Goal: Information Seeking & Learning: Compare options

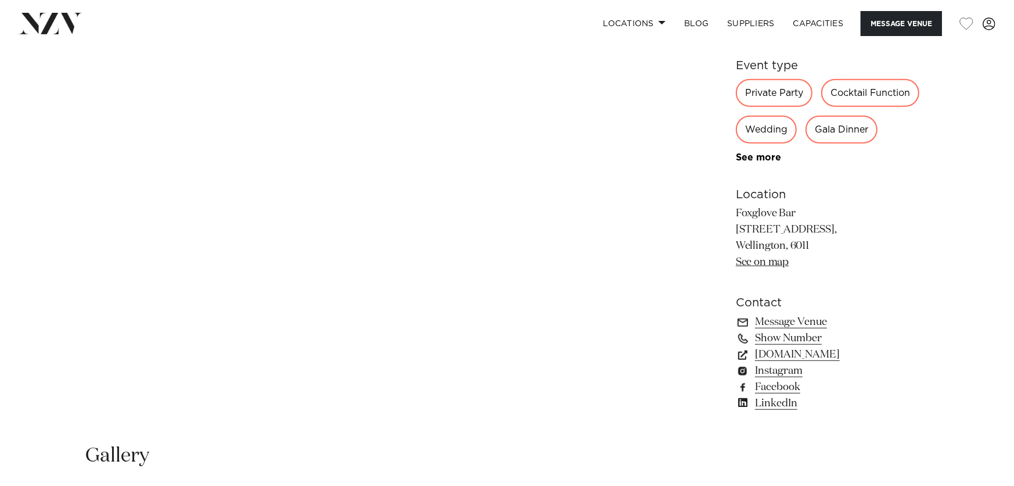
scroll to position [716, 0]
click at [844, 129] on div "Gala Dinner" at bounding box center [842, 130] width 72 height 28
click at [834, 131] on div "Gala Dinner" at bounding box center [842, 130] width 72 height 28
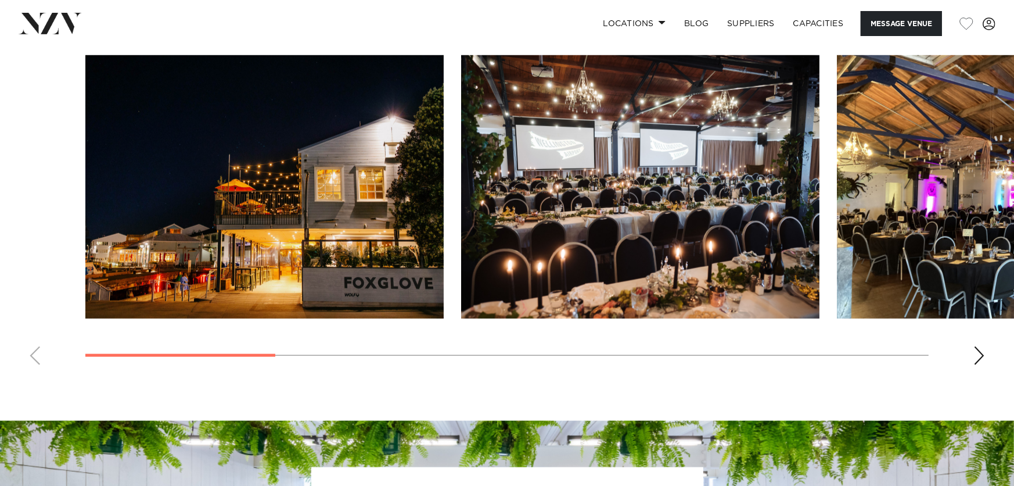
scroll to position [1138, 0]
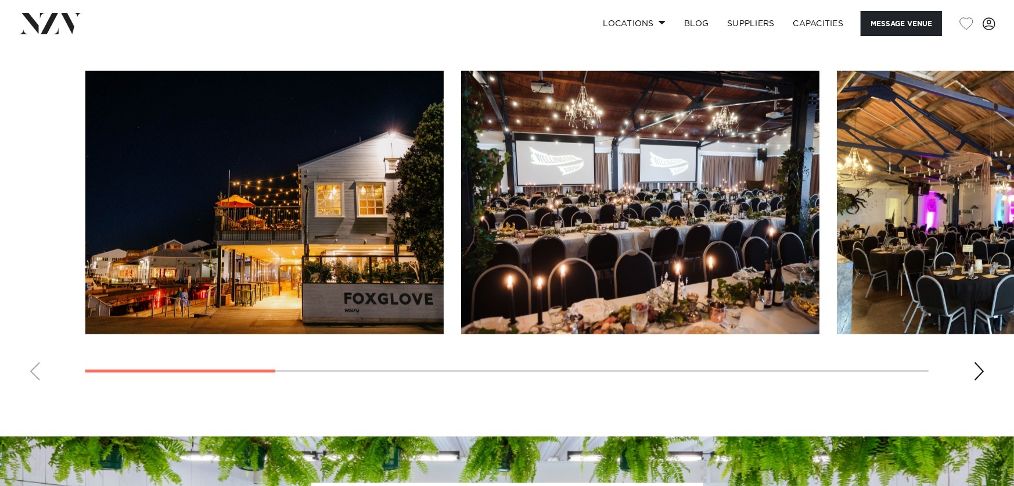
click at [690, 170] on img "2 / 10" at bounding box center [640, 202] width 358 height 263
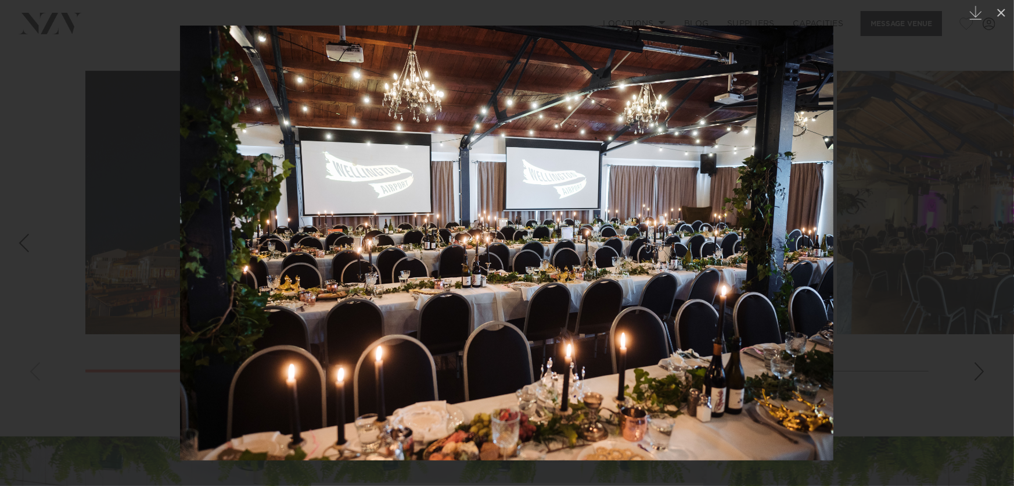
click at [121, 67] on div at bounding box center [507, 243] width 1014 height 486
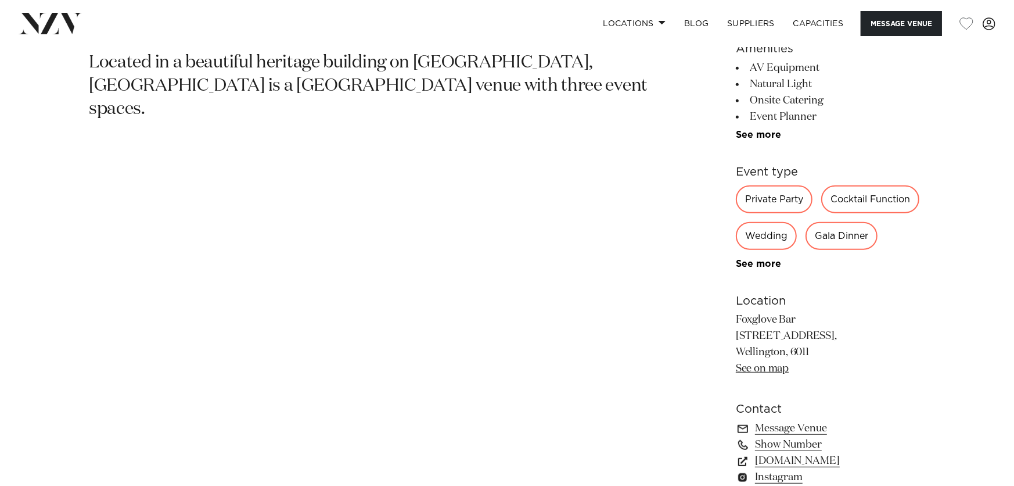
scroll to position [600, 0]
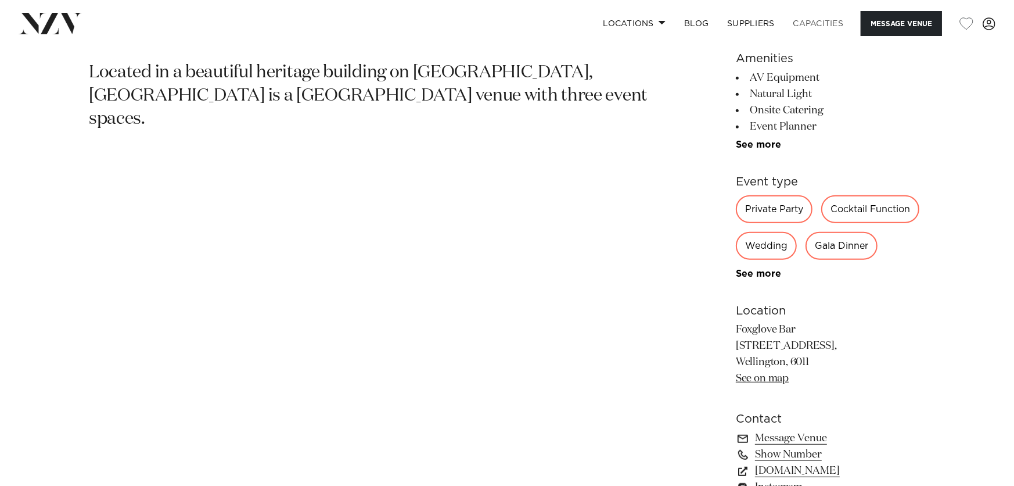
click at [814, 22] on link "Capacities" at bounding box center [818, 23] width 69 height 25
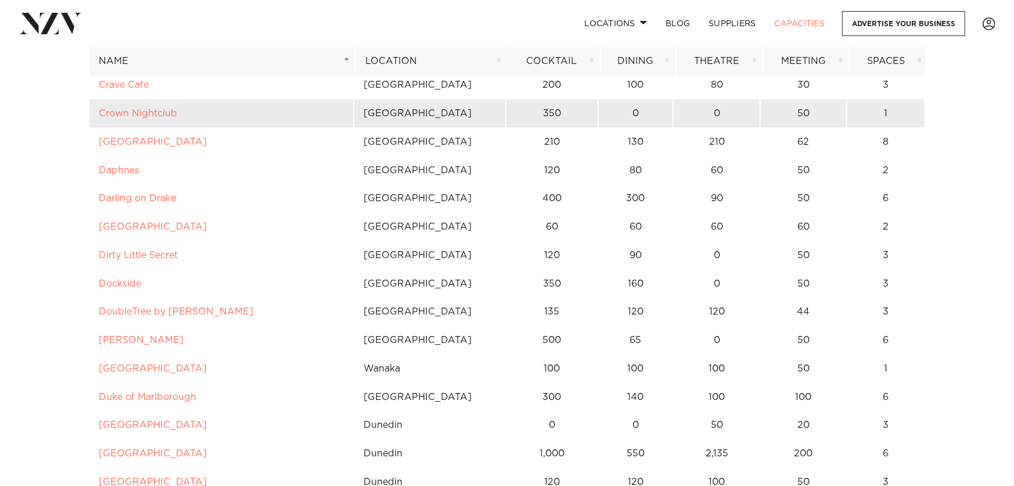
scroll to position [1721, 0]
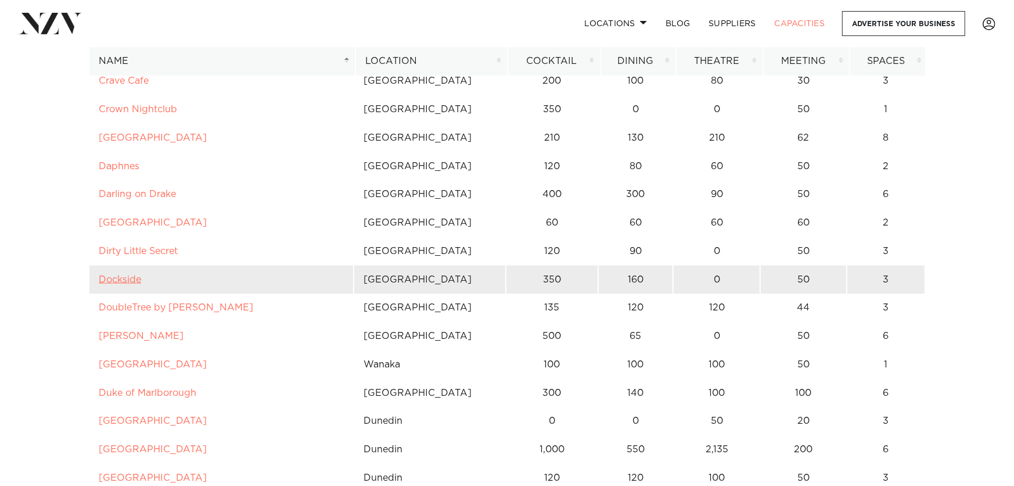
click at [124, 282] on link "Dockside" at bounding box center [120, 279] width 42 height 9
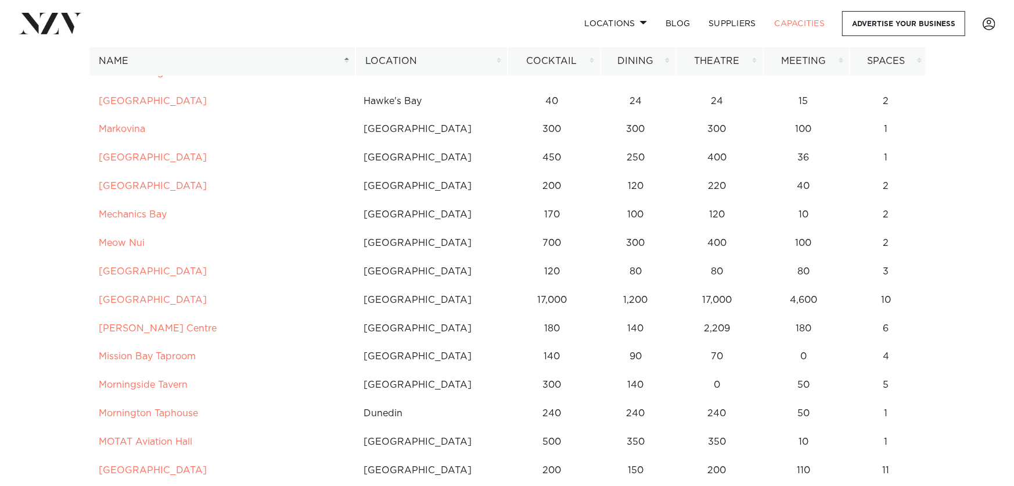
scroll to position [3605, 0]
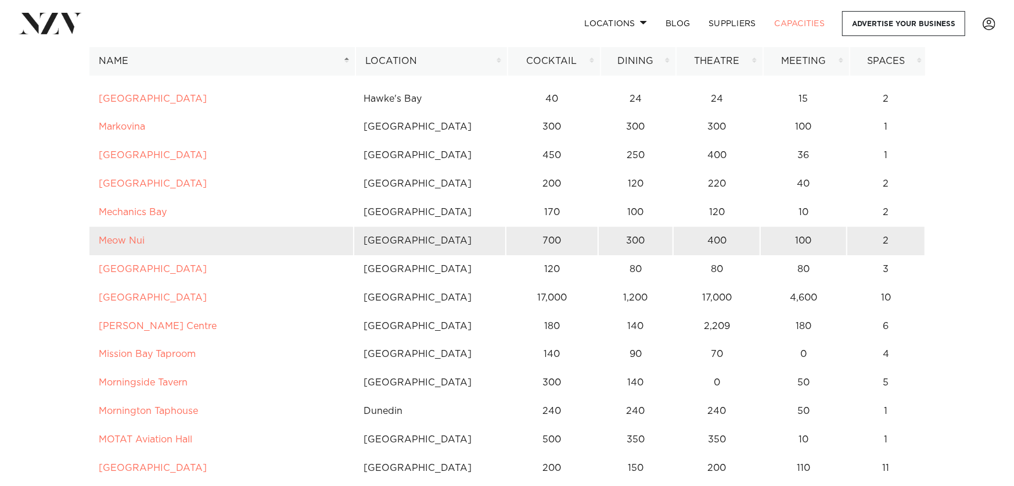
click at [144, 238] on td "Meow Nui" at bounding box center [221, 241] width 265 height 28
click at [141, 237] on link "Meow Nui" at bounding box center [122, 240] width 46 height 9
click at [124, 236] on link "Meow Nui" at bounding box center [122, 240] width 46 height 9
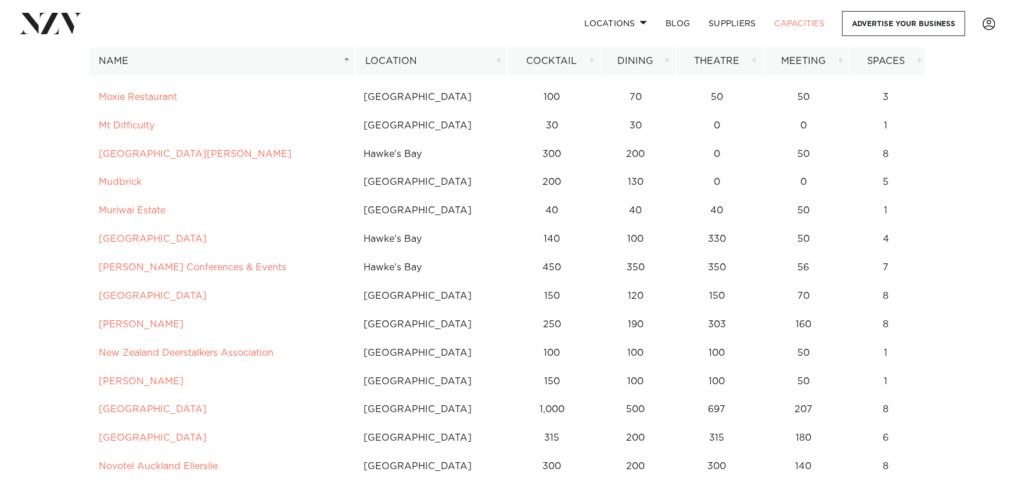
scroll to position [4006, 0]
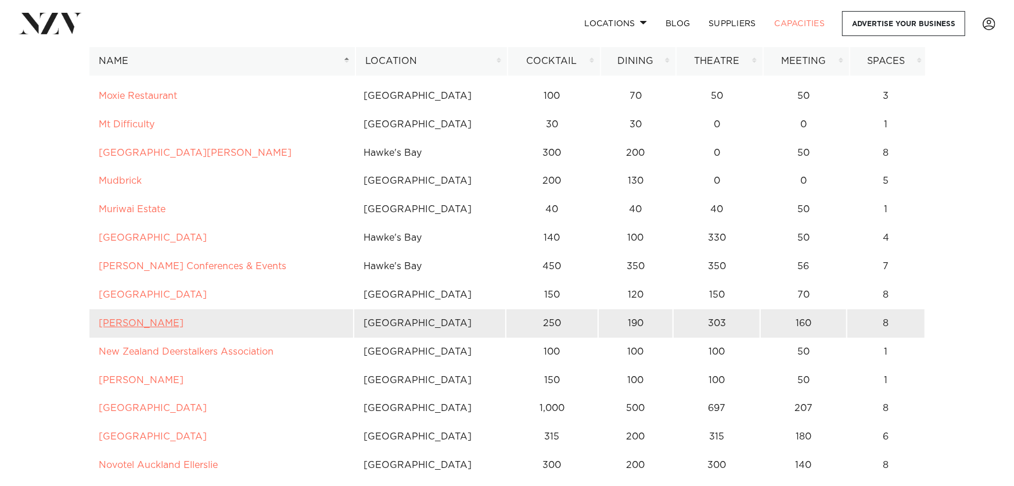
click at [162, 324] on link "Naumi Wellington" at bounding box center [141, 322] width 85 height 9
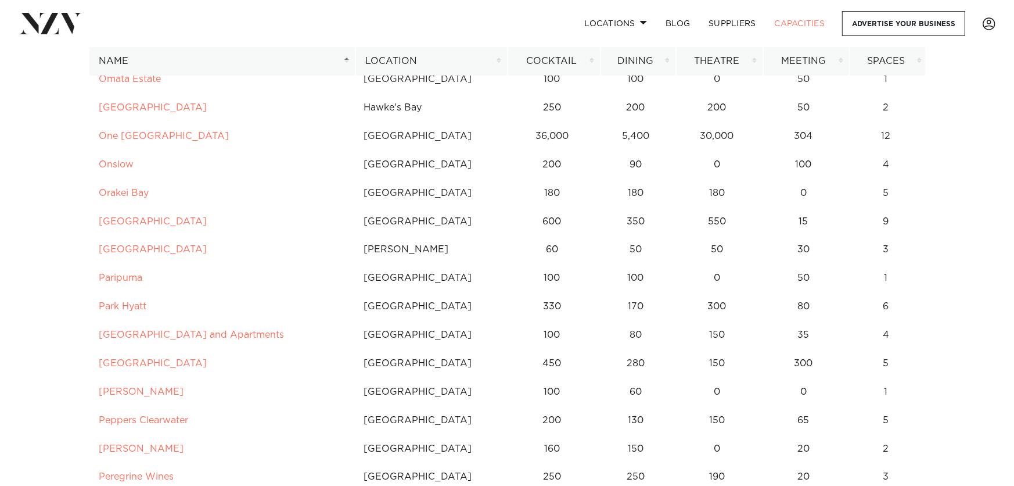
scroll to position [4622, 0]
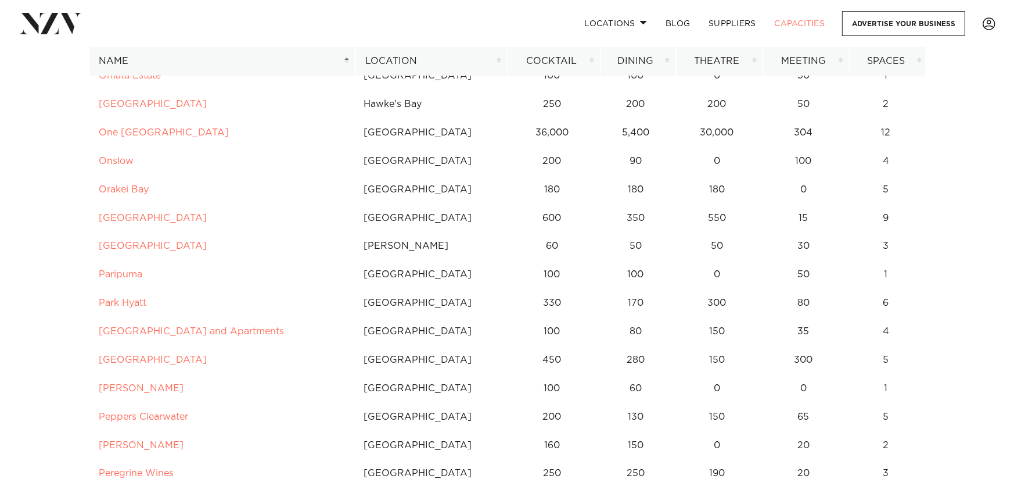
click at [217, 364] on td "Parliament Buildings" at bounding box center [221, 360] width 265 height 28
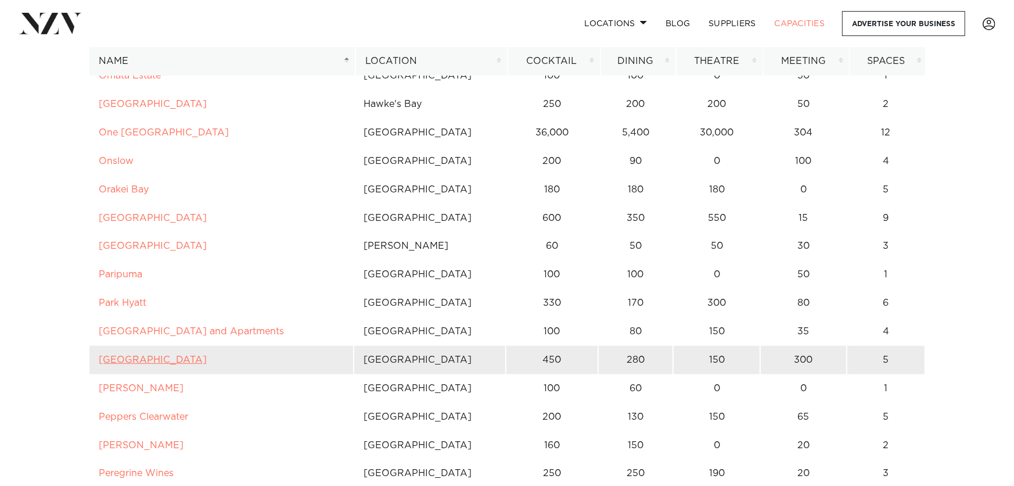
click at [179, 358] on link "Parliament Buildings" at bounding box center [153, 359] width 108 height 9
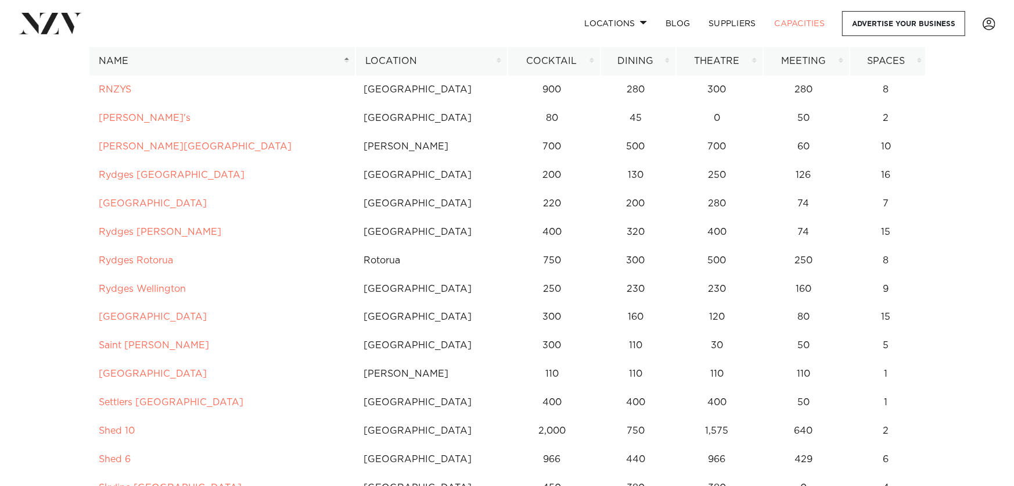
scroll to position [5461, 0]
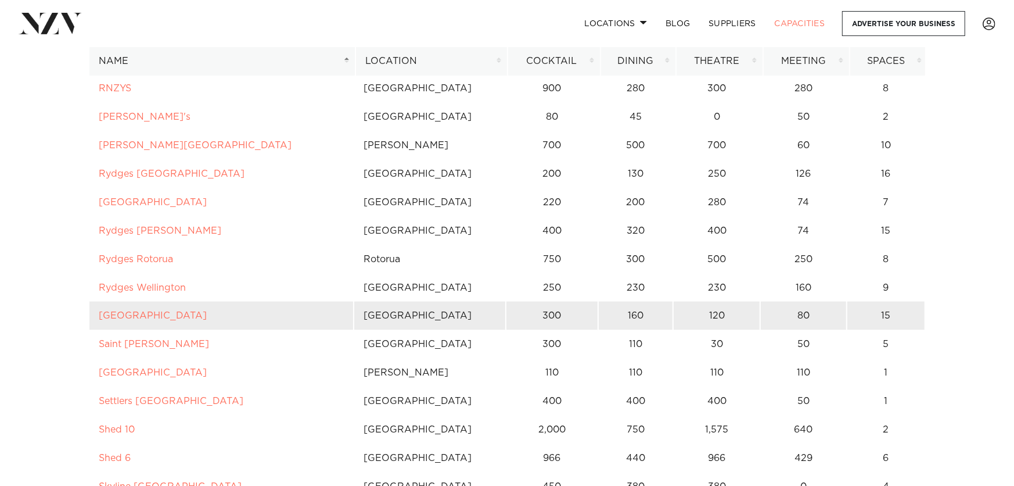
click at [204, 306] on td "Rydges Wellington Airport" at bounding box center [221, 316] width 265 height 28
click at [195, 311] on link "Rydges Wellington Airport" at bounding box center [153, 315] width 108 height 9
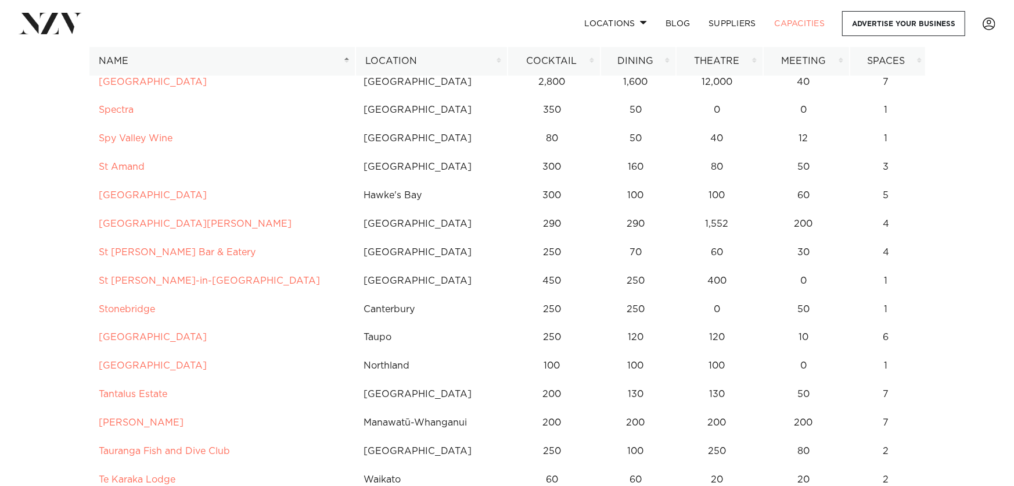
scroll to position [6119, 0]
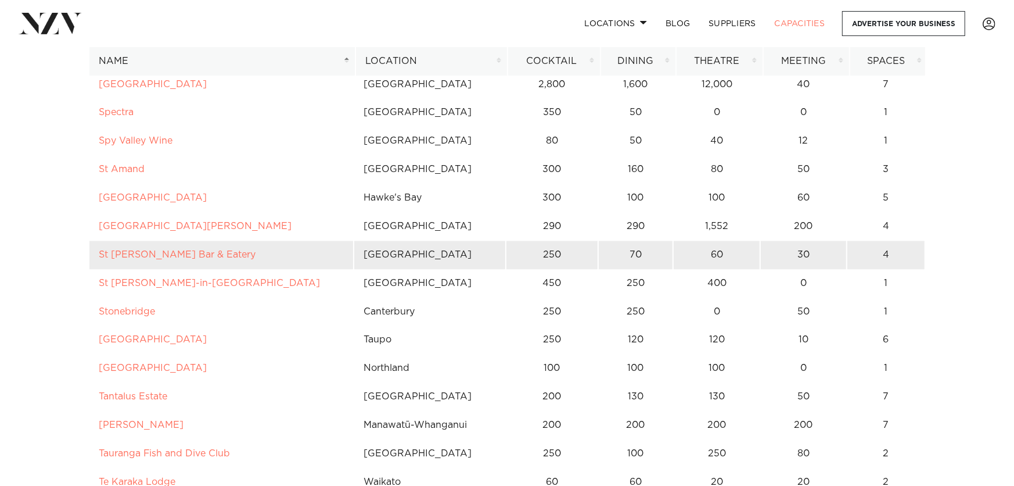
click at [206, 267] on td "St Johns Bar & Eatery" at bounding box center [221, 255] width 265 height 28
click at [189, 251] on link "St Johns Bar & Eatery" at bounding box center [177, 254] width 157 height 9
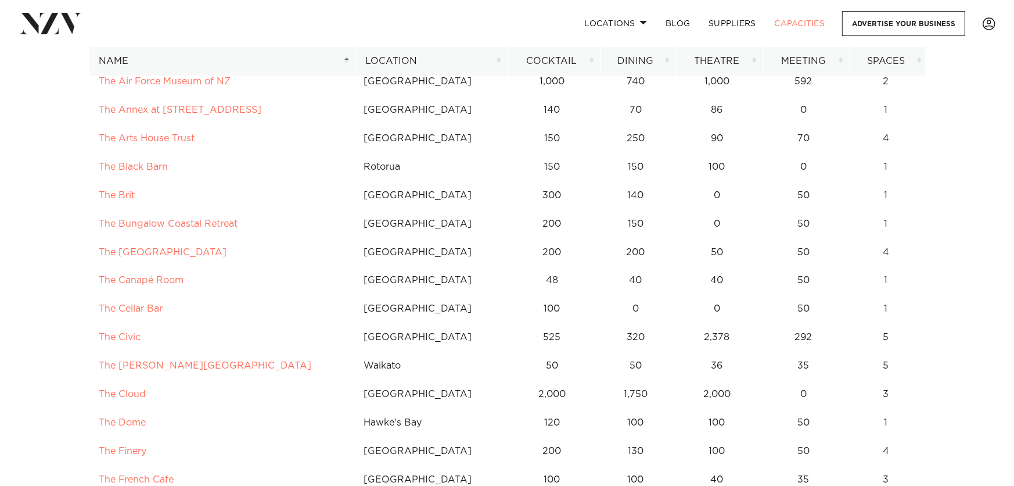
scroll to position [6630, 0]
click at [191, 242] on td "The Cambridge Hotel" at bounding box center [221, 254] width 265 height 28
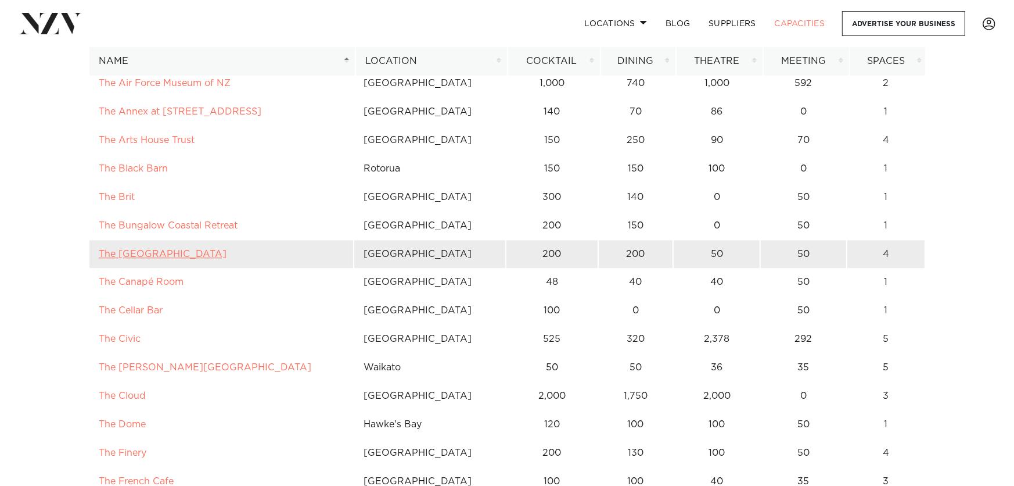
click at [190, 252] on link "The Cambridge Hotel" at bounding box center [163, 253] width 128 height 9
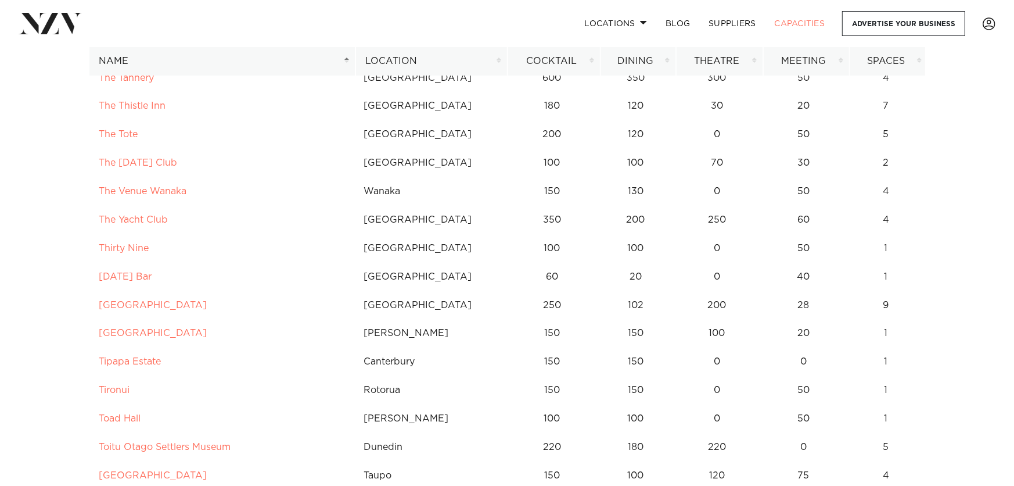
scroll to position [7713, 0]
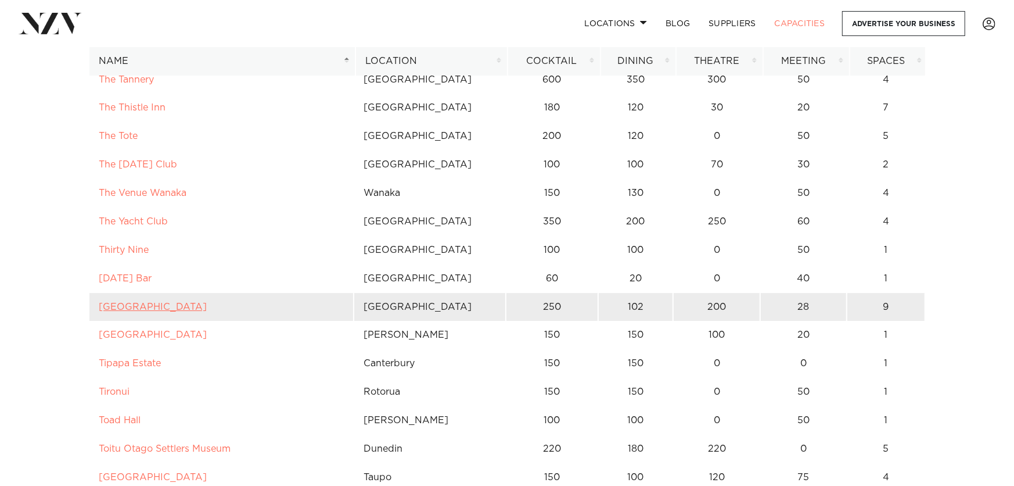
click at [207, 307] on link "Tiakiwai Conference Centre" at bounding box center [153, 306] width 108 height 9
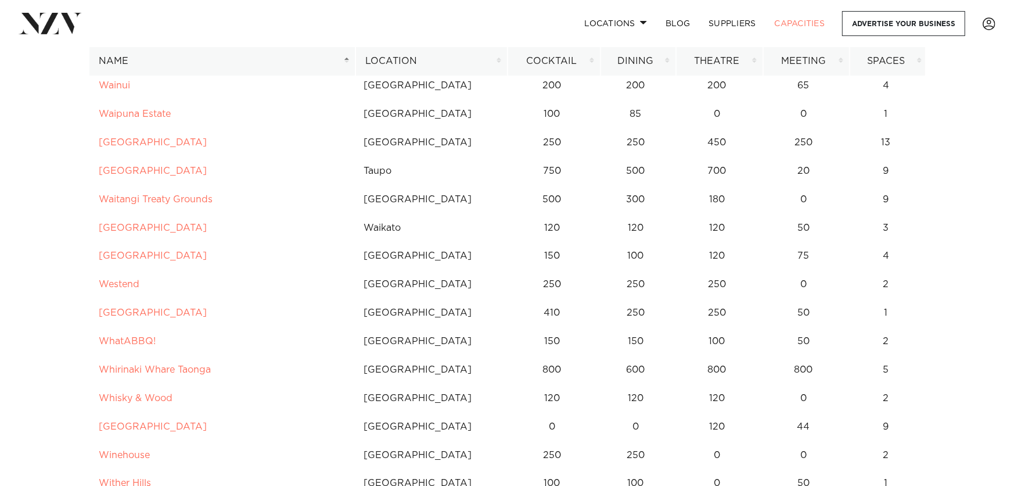
scroll to position [8702, 0]
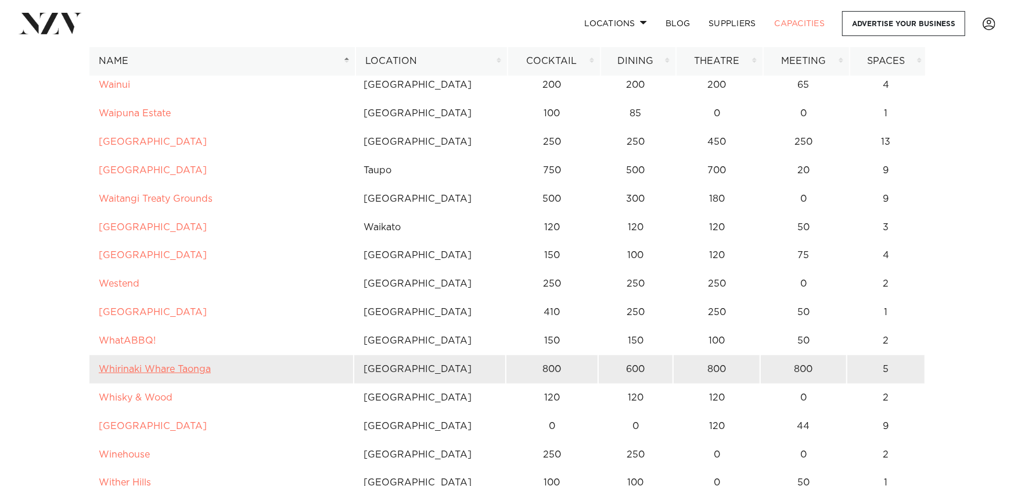
click at [149, 367] on link "Whirinaki Whare Taonga" at bounding box center [155, 368] width 112 height 9
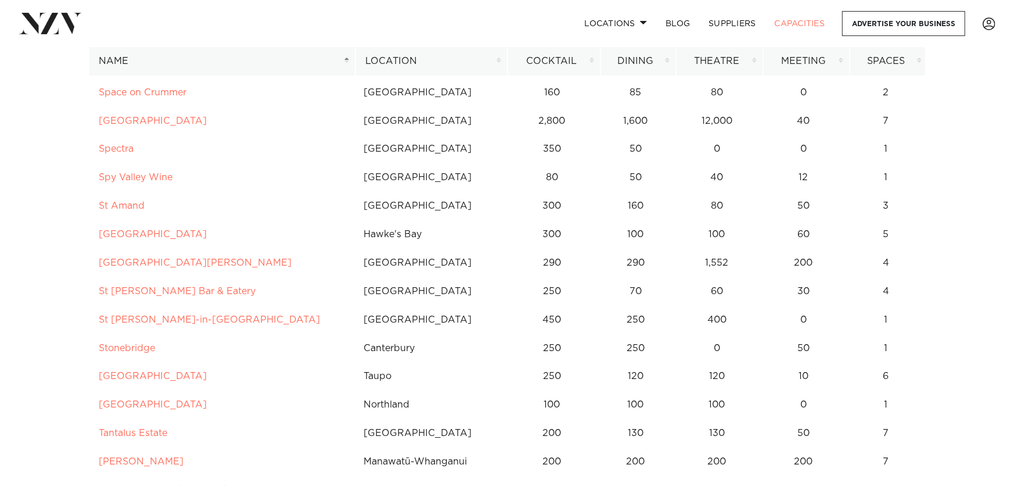
scroll to position [6007, 0]
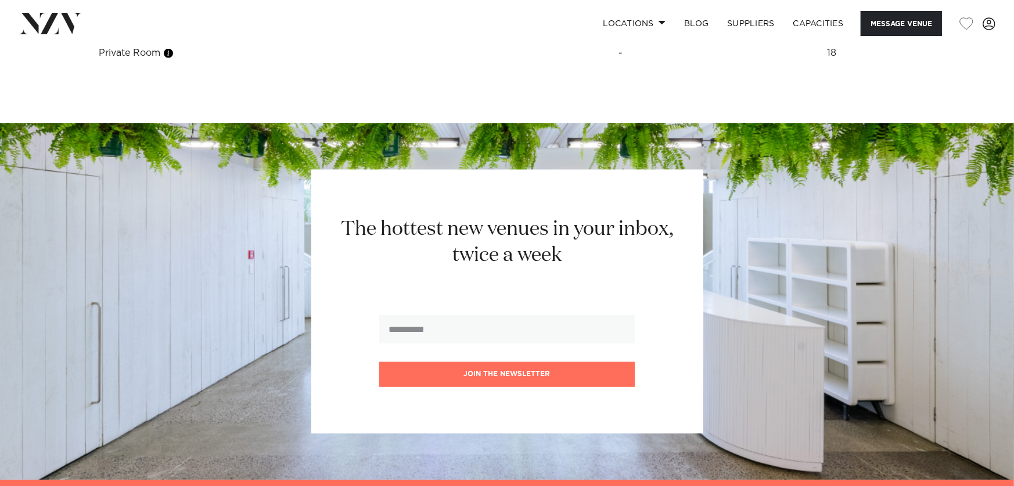
scroll to position [1691, 0]
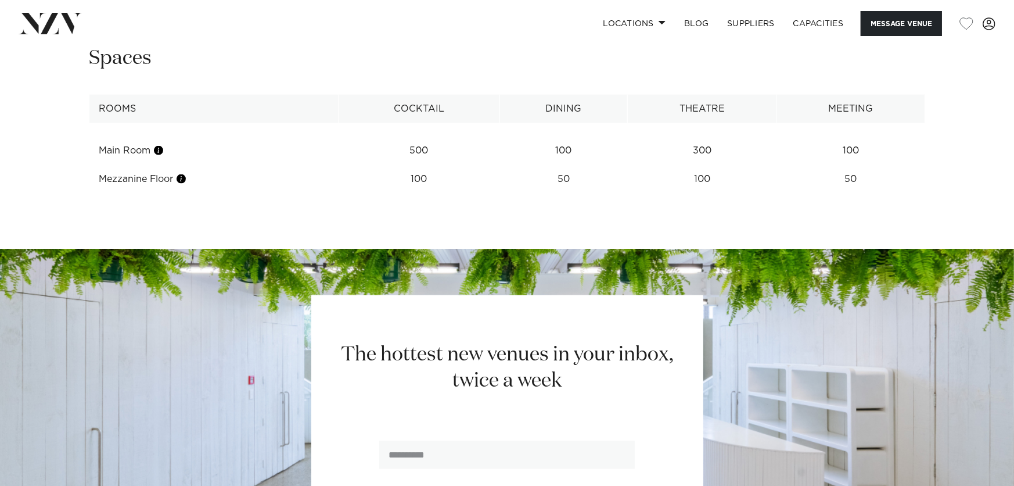
scroll to position [1516, 0]
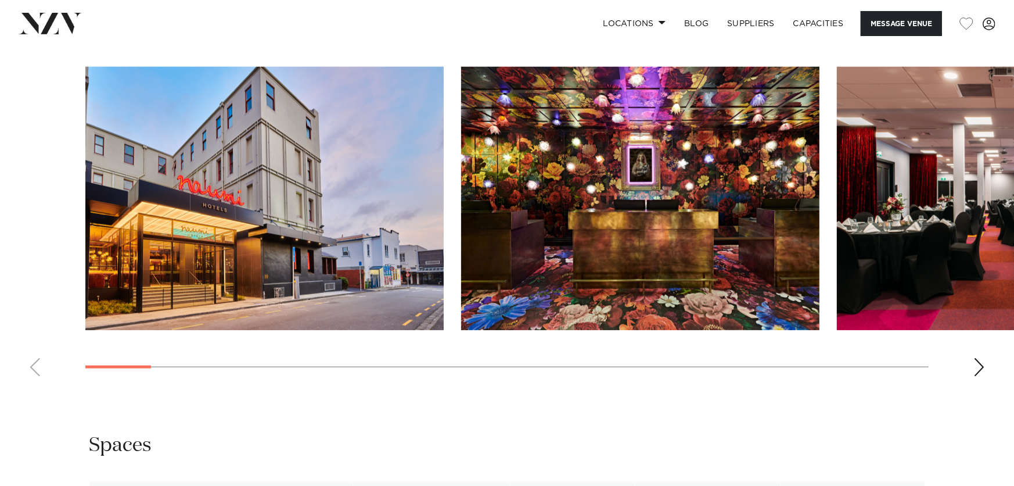
scroll to position [1239, 0]
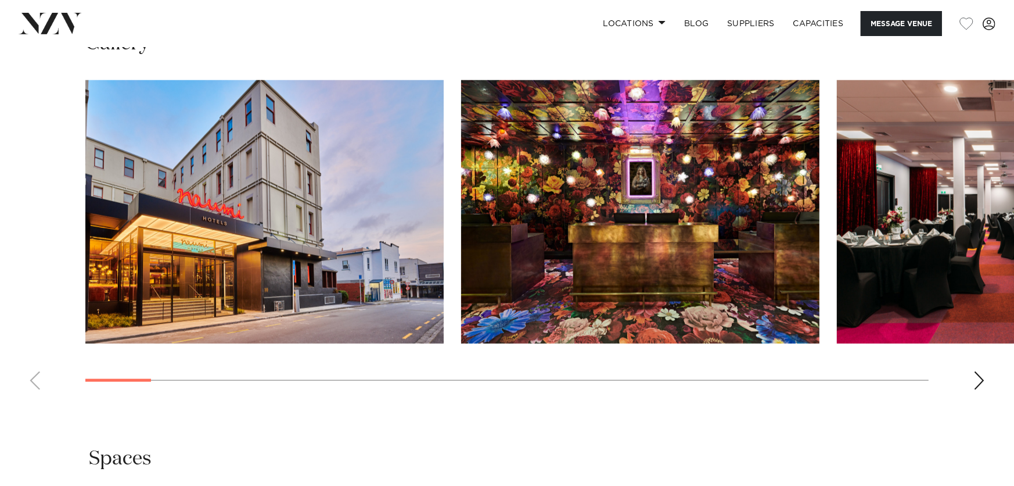
click at [684, 222] on img "2 / 29" at bounding box center [640, 211] width 358 height 263
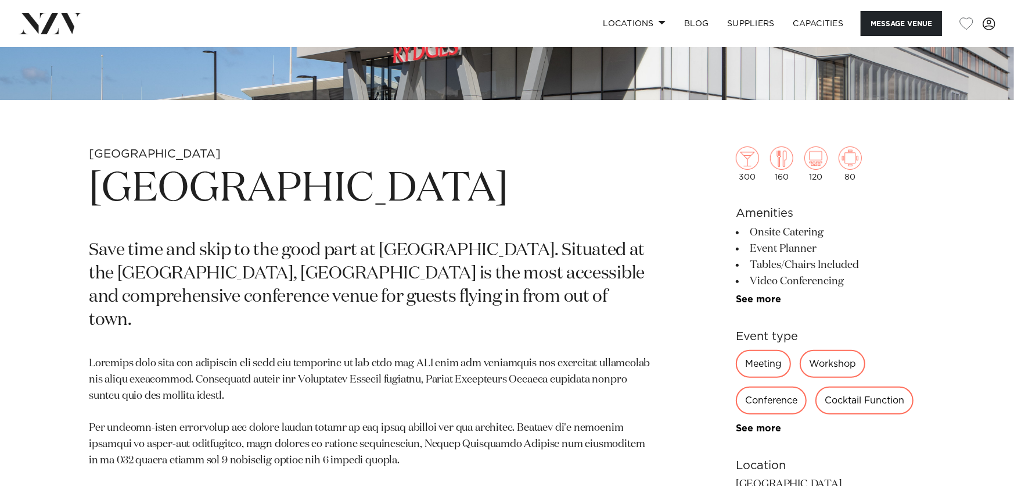
scroll to position [431, 0]
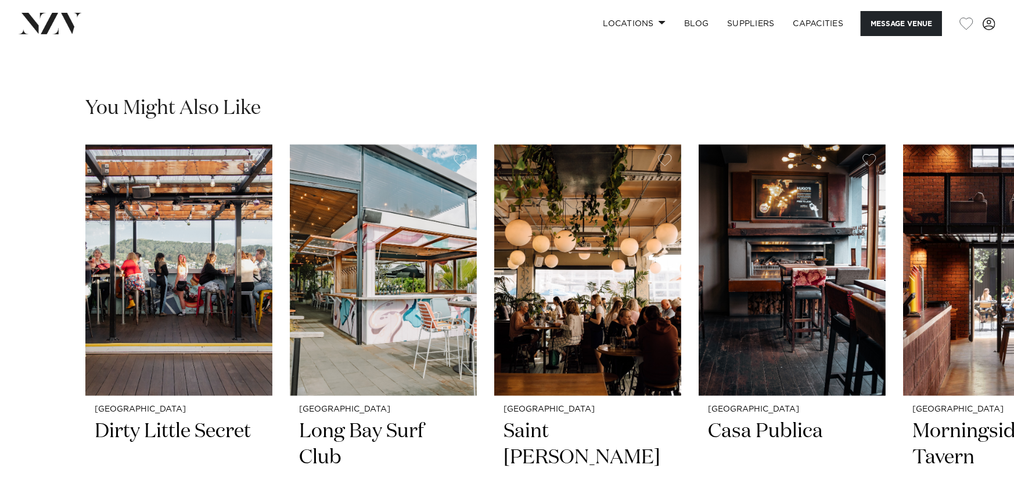
scroll to position [1472, 0]
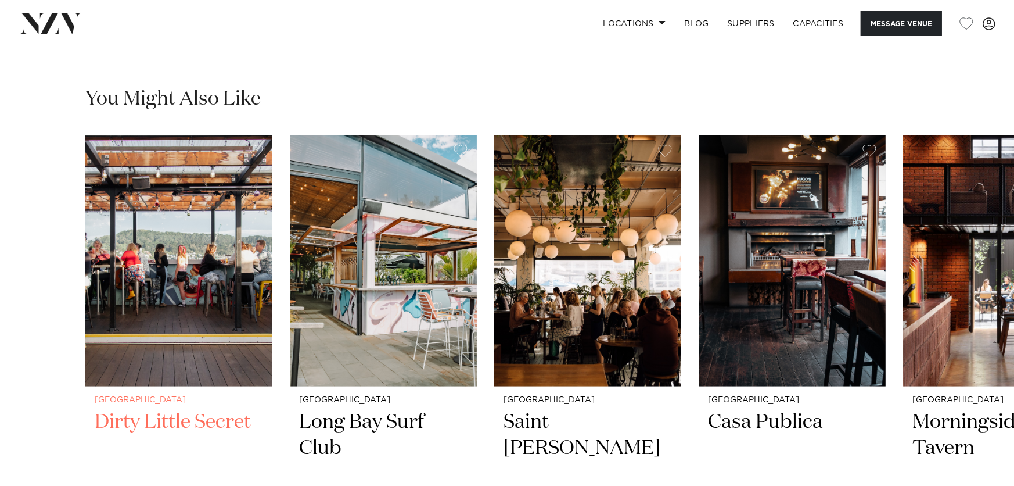
click at [165, 296] on img "1 / 10" at bounding box center [178, 260] width 187 height 251
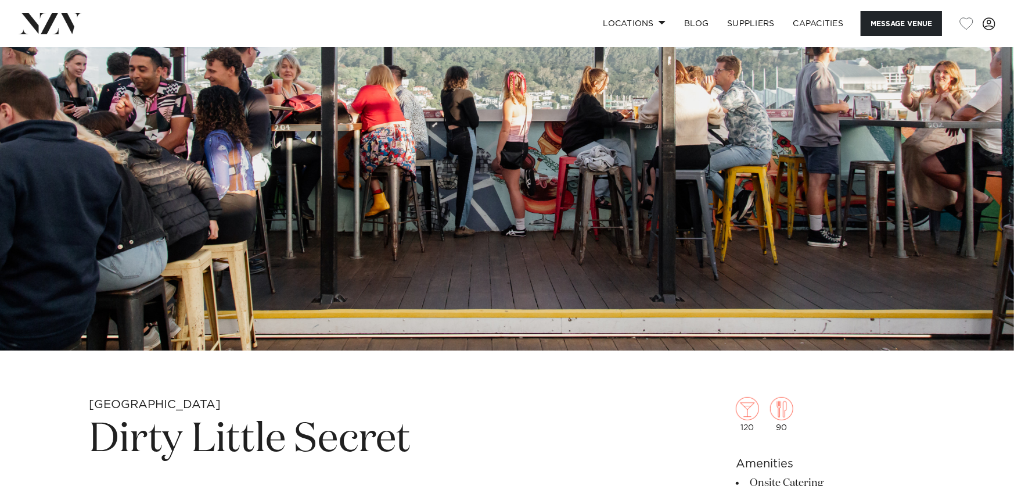
scroll to position [58, 0]
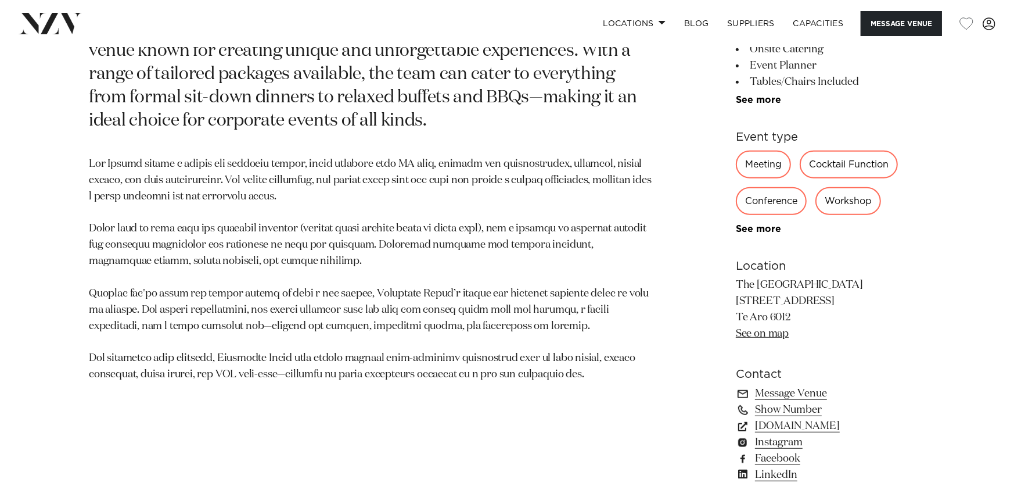
scroll to position [664, 0]
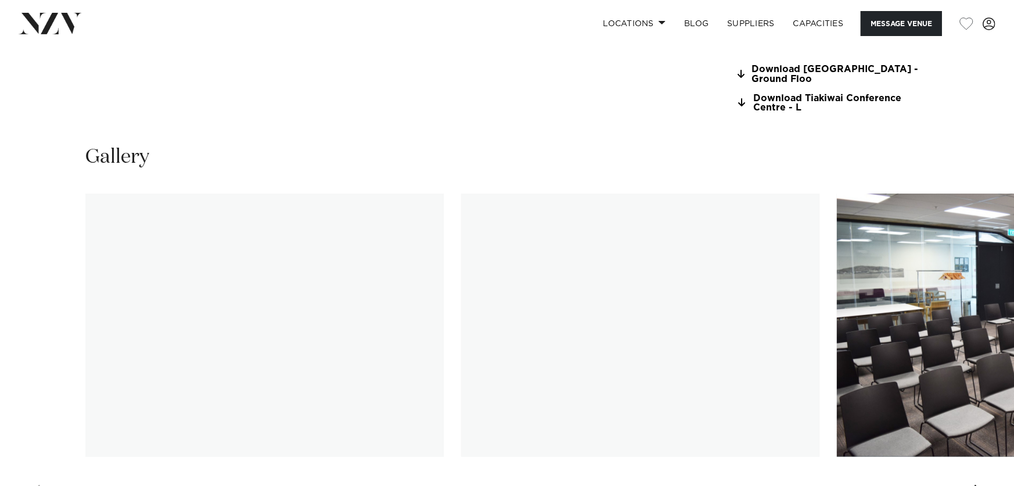
scroll to position [1068, 0]
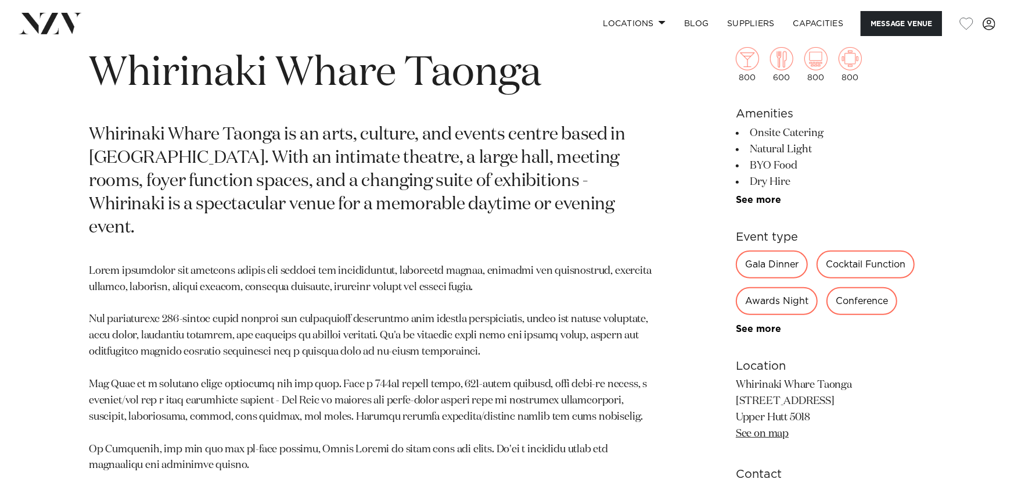
scroll to position [541, 0]
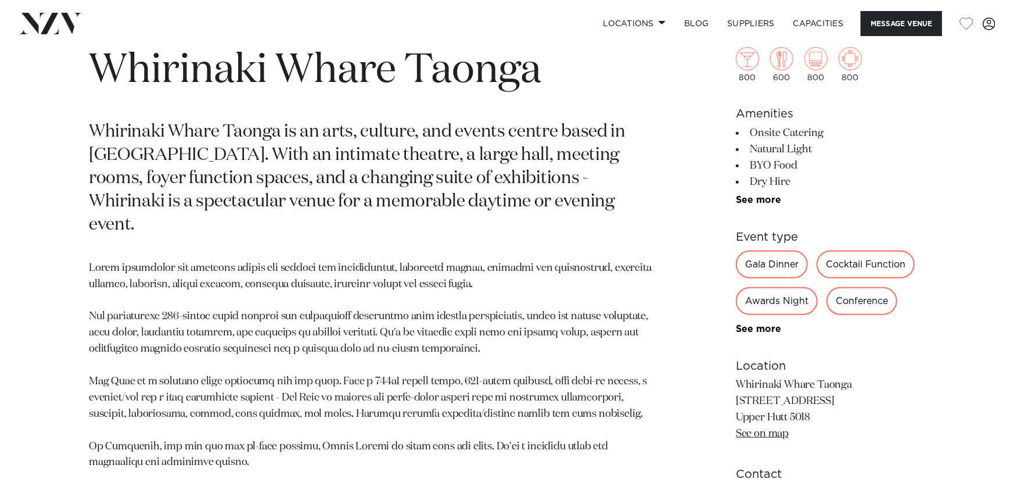
click at [149, 367] on p at bounding box center [371, 406] width 565 height 292
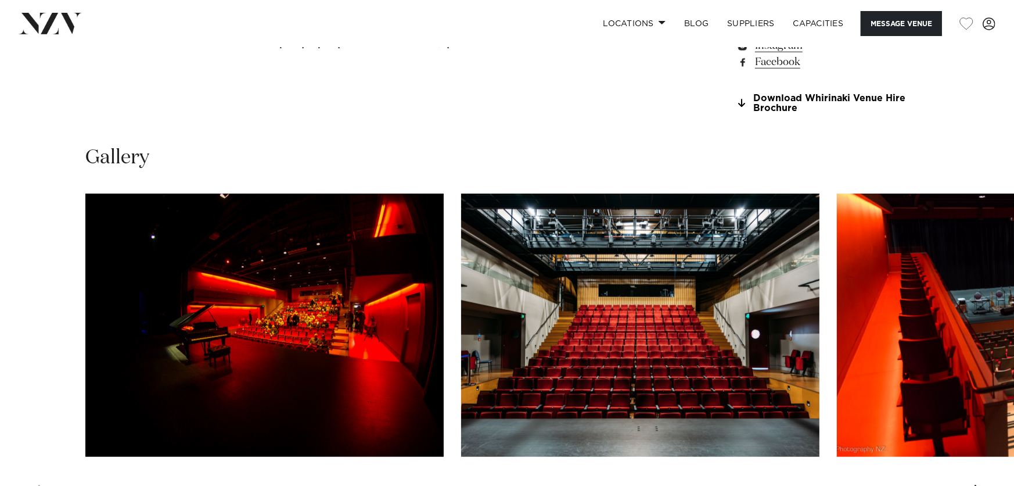
scroll to position [1047, 0]
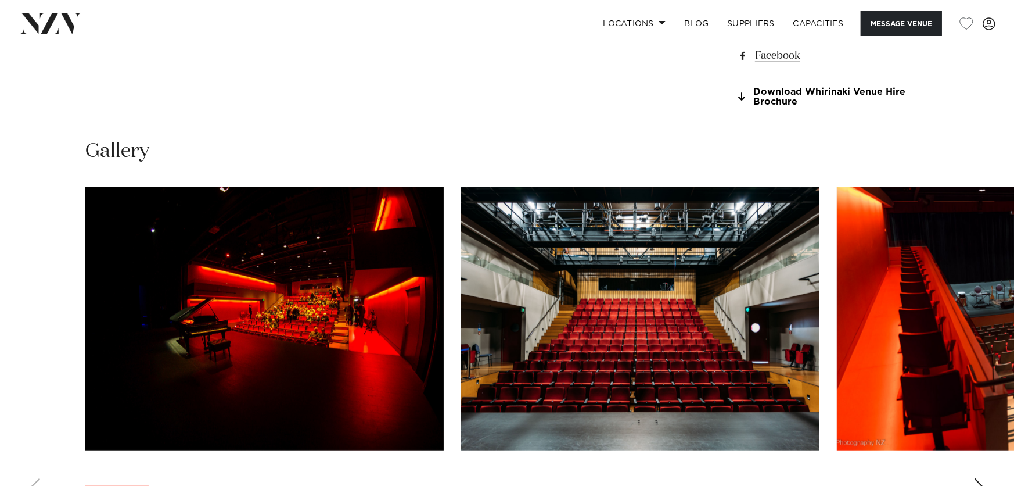
click at [947, 269] on img "3 / 30" at bounding box center [1016, 318] width 358 height 263
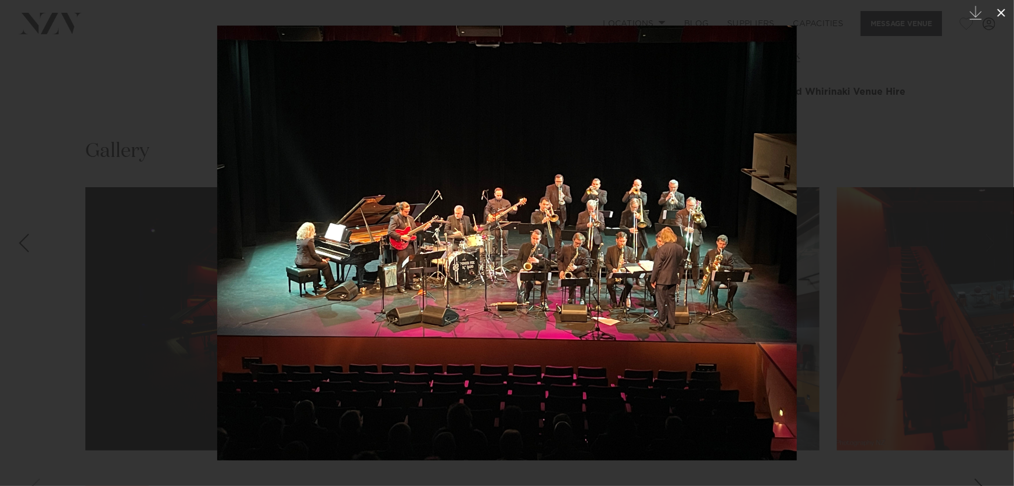
click at [1001, 16] on icon at bounding box center [1002, 13] width 14 height 14
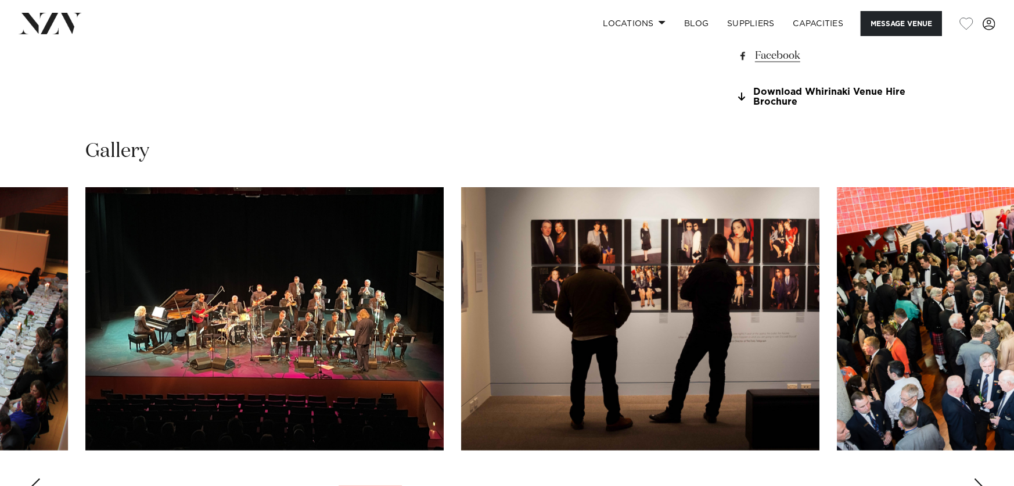
click at [979, 310] on img "12 / 30" at bounding box center [1016, 318] width 358 height 263
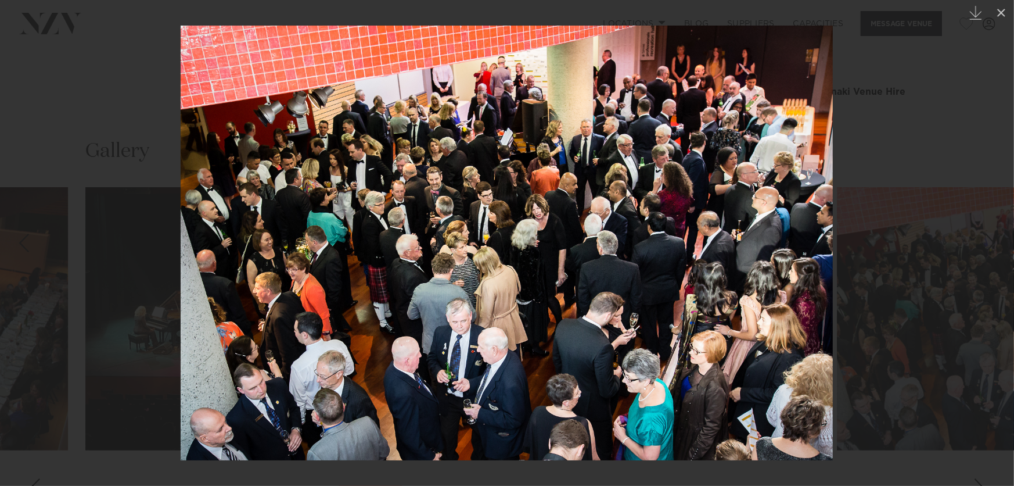
click at [978, 310] on div at bounding box center [507, 243] width 1014 height 486
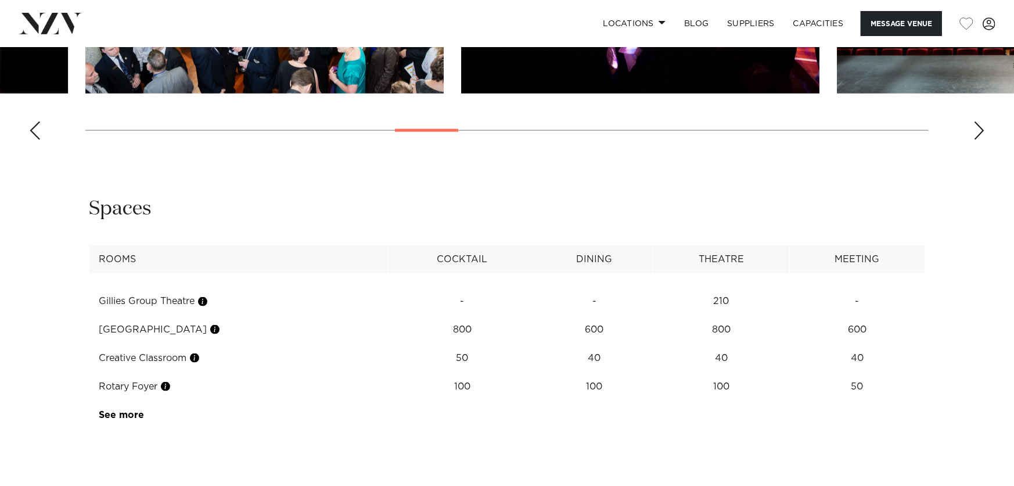
scroll to position [1410, 0]
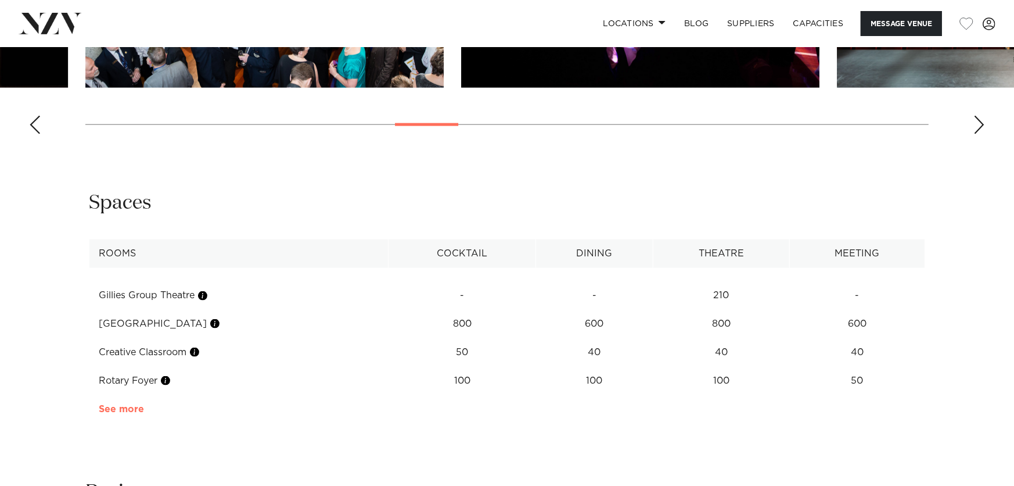
click at [106, 408] on link "See more" at bounding box center [144, 408] width 91 height 9
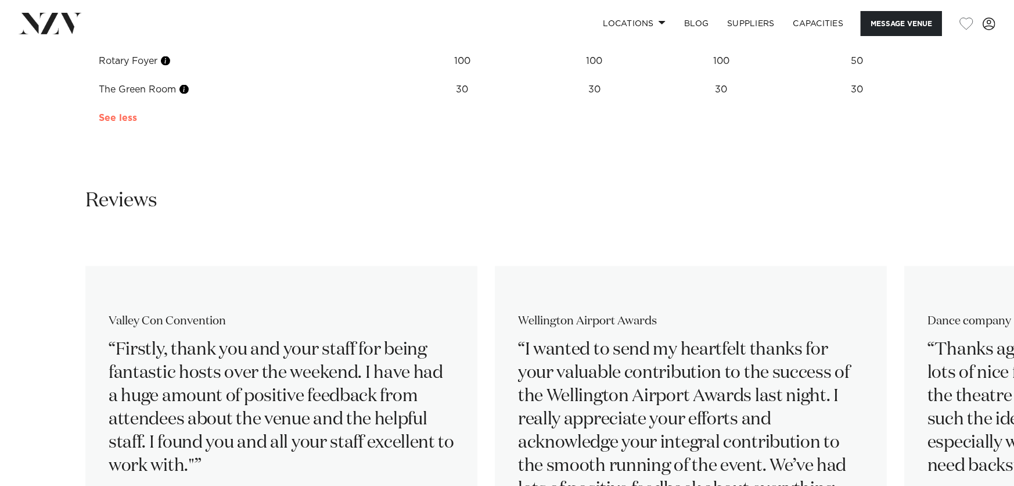
scroll to position [1569, 0]
